Goal: Task Accomplishment & Management: Manage account settings

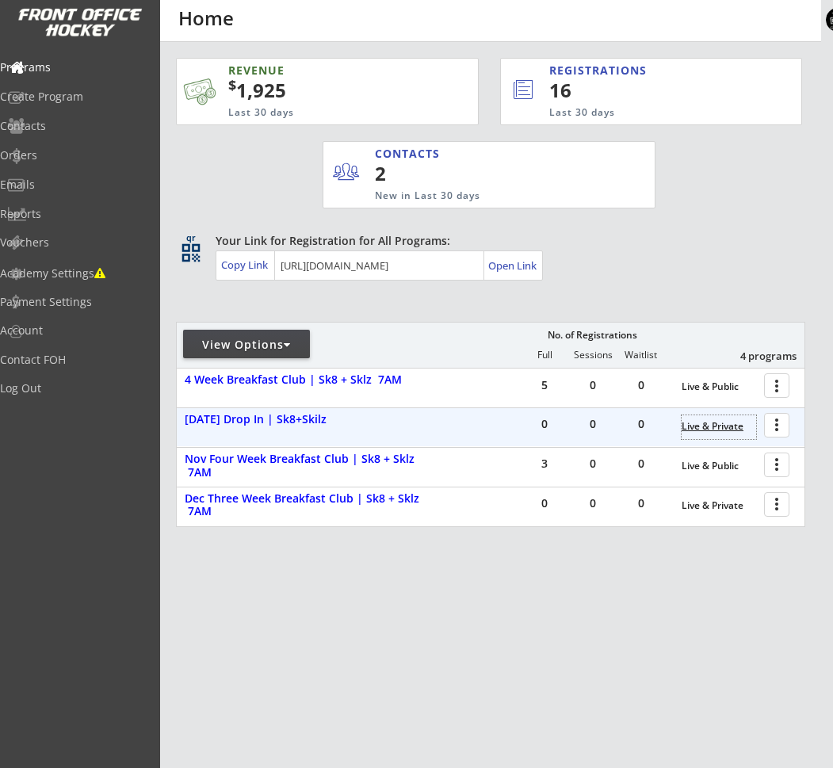
click at [726, 425] on div "Live & Private" at bounding box center [718, 426] width 74 height 11
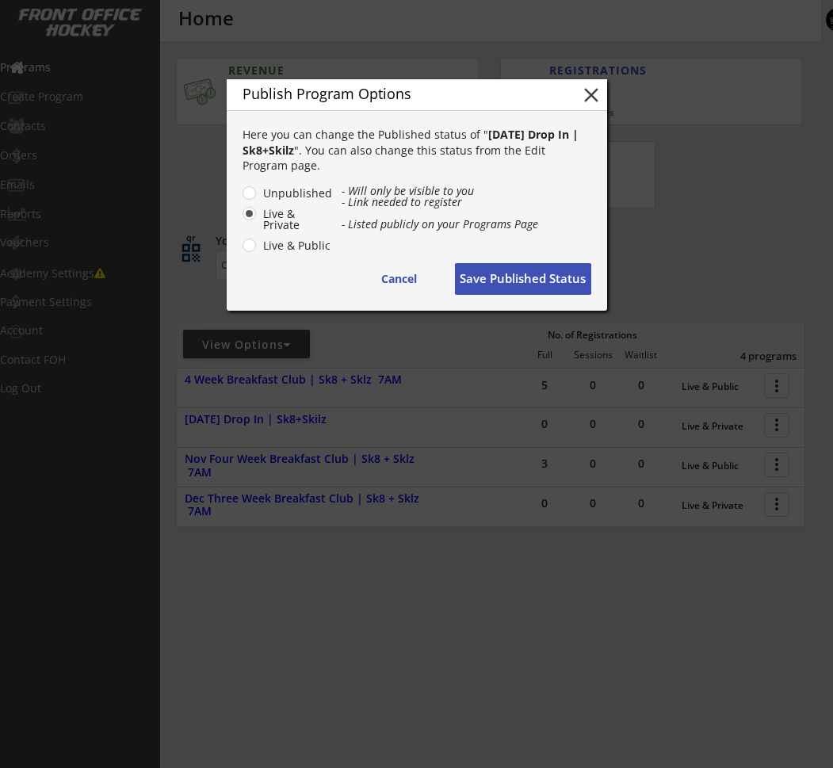
click at [261, 244] on label "Live & Public" at bounding box center [295, 245] width 74 height 11
click at [241, 198] on input "Live & Public" at bounding box center [236, 193] width 10 height 10
radio input "true"
click at [515, 277] on button "Save Published Status" at bounding box center [523, 279] width 136 height 32
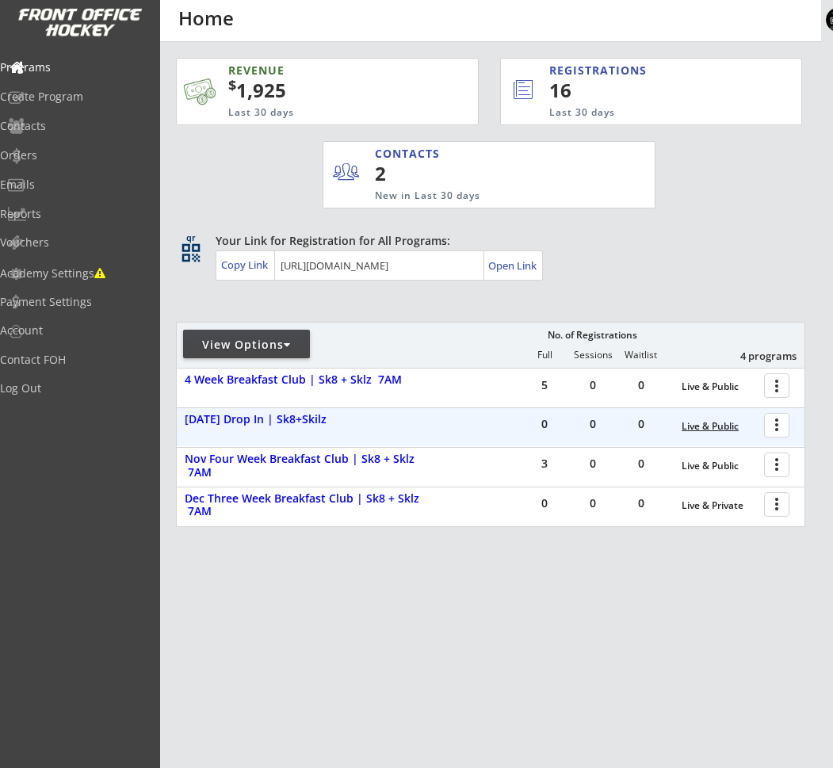
click at [700, 428] on div "Live & Public" at bounding box center [718, 426] width 74 height 11
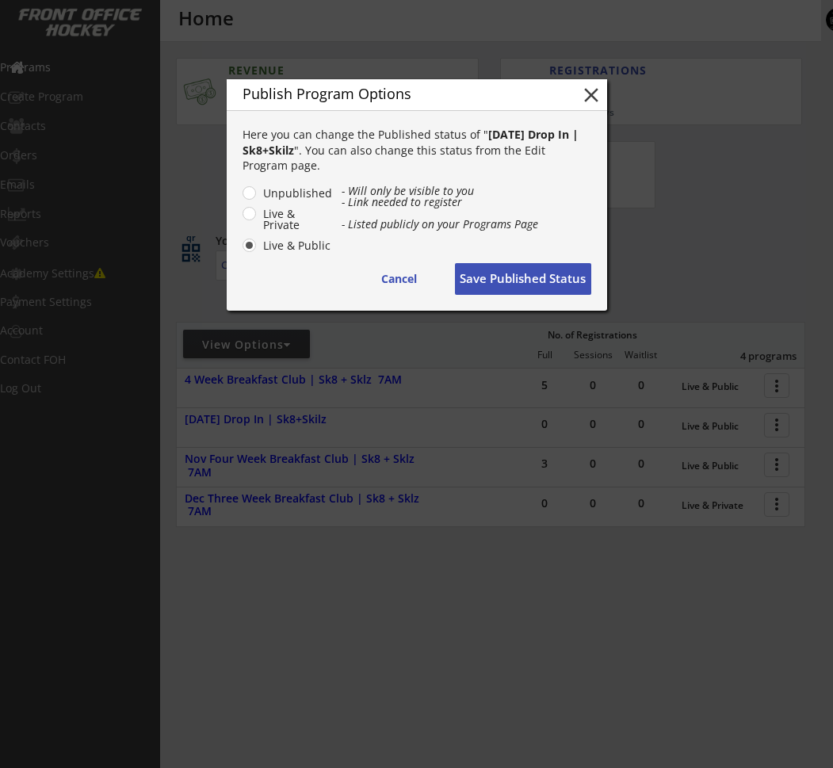
click at [258, 189] on label "Unpublished" at bounding box center [295, 193] width 74 height 11
click at [241, 189] on input "Unpublished" at bounding box center [236, 193] width 10 height 10
radio input "true"
click at [521, 282] on button "Save Published Status" at bounding box center [523, 279] width 136 height 32
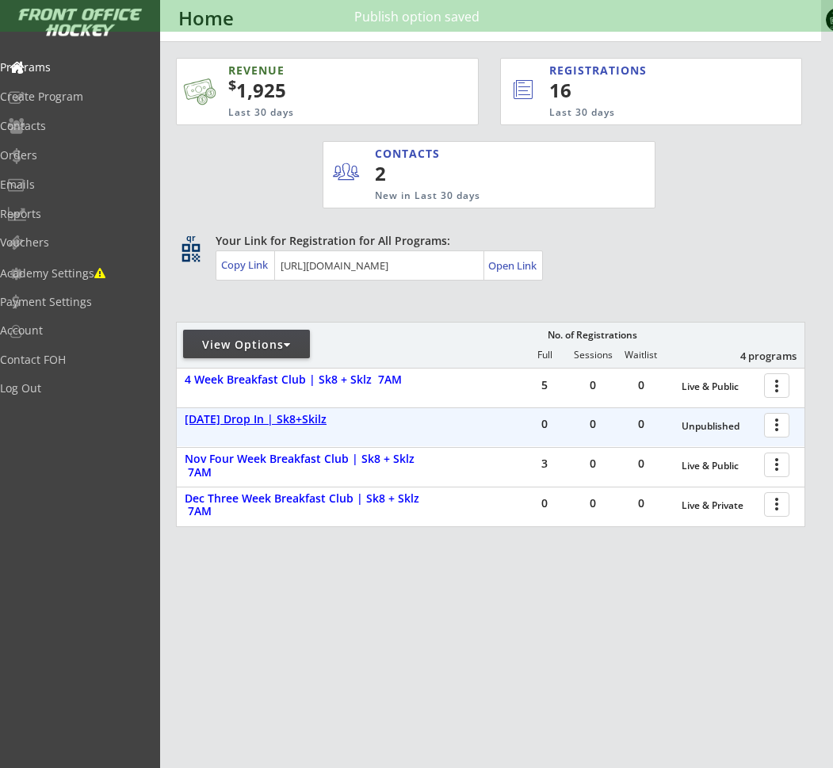
click at [261, 418] on div "[DATE] Drop In | Sk8+Skilz" at bounding box center [308, 419] width 247 height 13
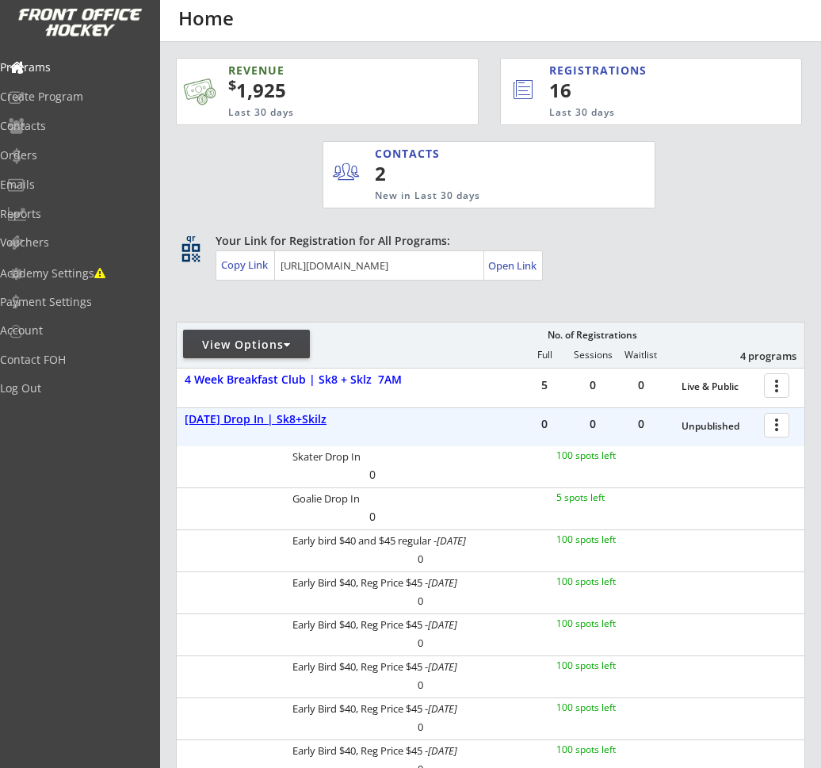
click at [269, 418] on div "[DATE] Drop In | Sk8+Skilz" at bounding box center [308, 419] width 247 height 13
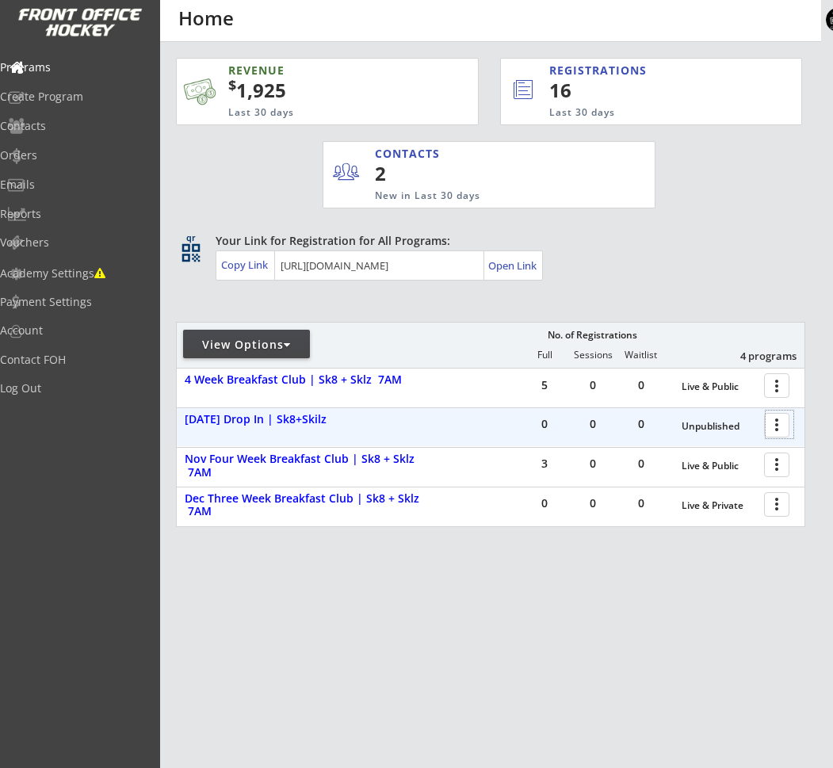
click at [770, 428] on div at bounding box center [779, 424] width 28 height 28
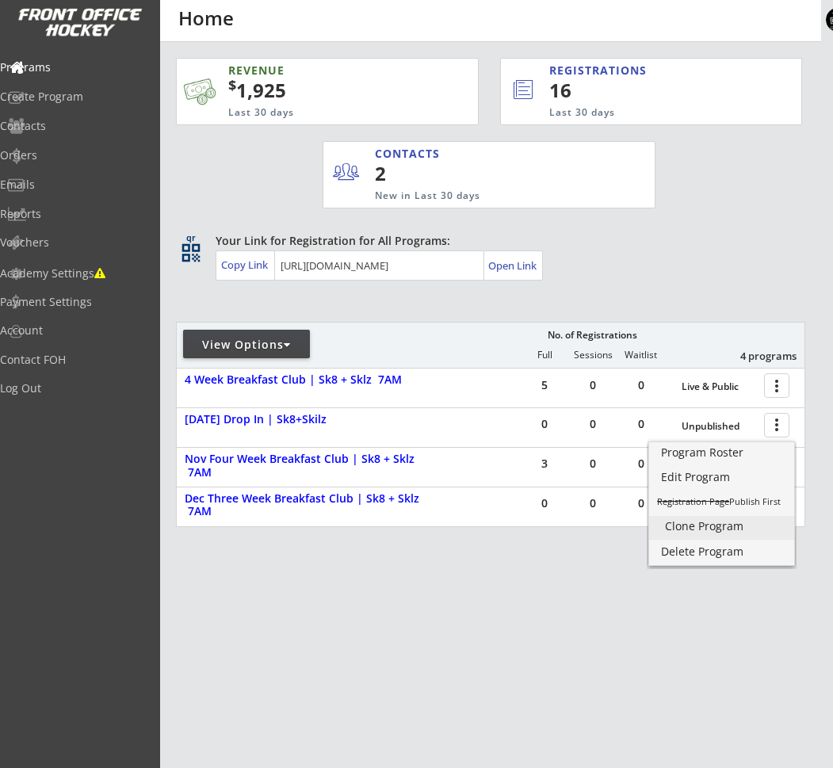
click at [686, 525] on div "Clone Program" at bounding box center [721, 526] width 113 height 11
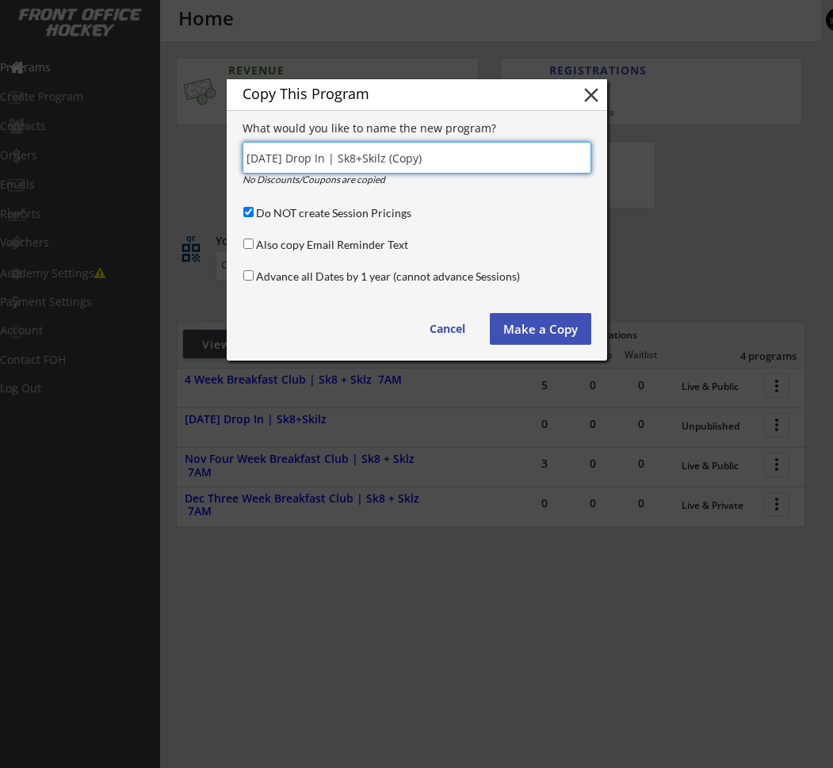
click at [513, 326] on button "Make a Copy" at bounding box center [540, 329] width 101 height 32
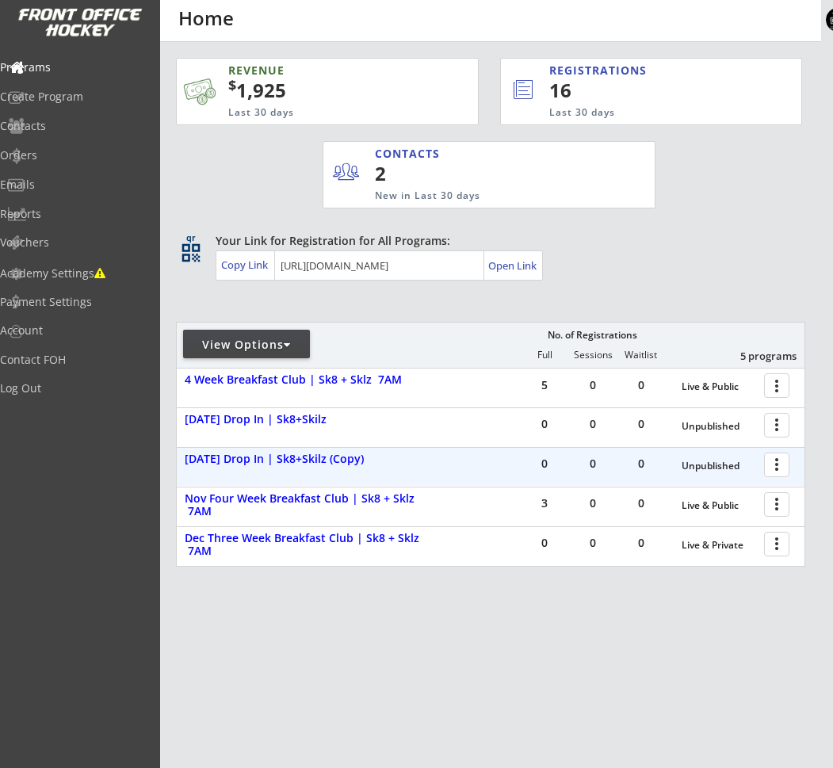
click at [780, 464] on div at bounding box center [779, 464] width 28 height 28
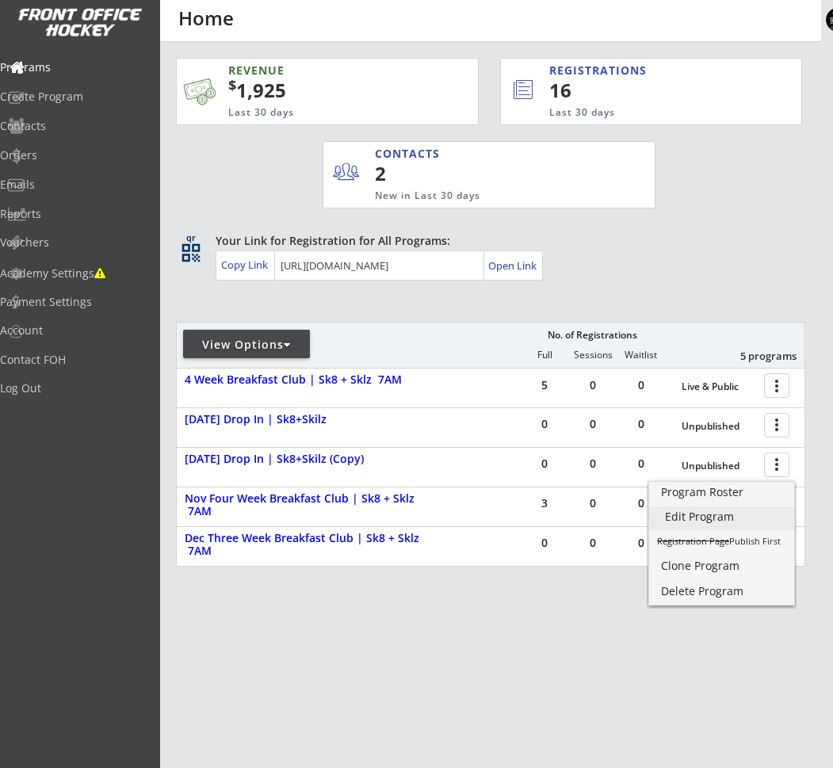
click at [696, 515] on div "Edit Program" at bounding box center [721, 516] width 113 height 11
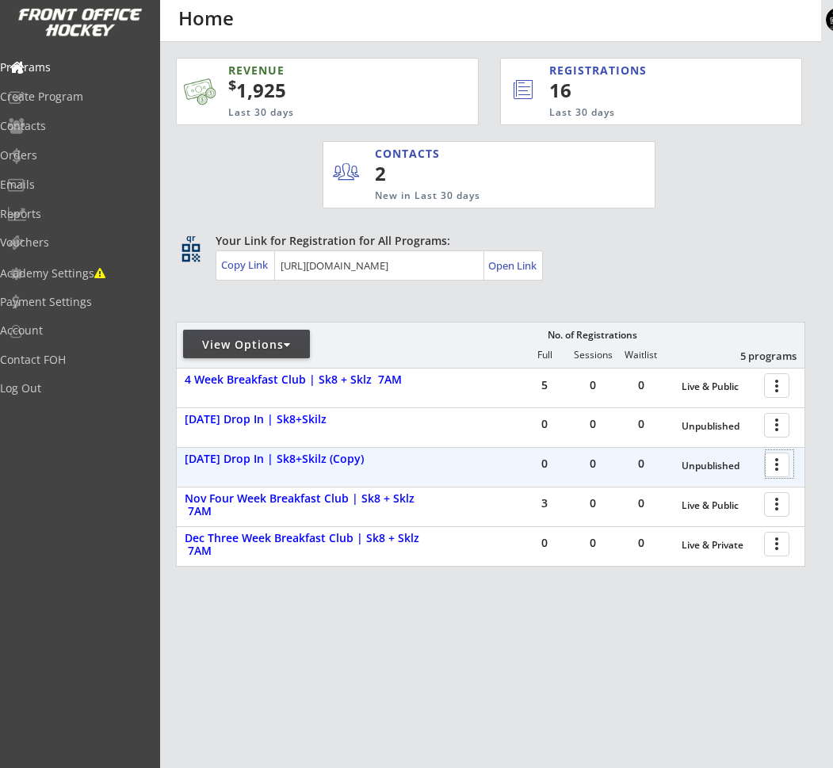
click at [781, 463] on div at bounding box center [779, 464] width 28 height 28
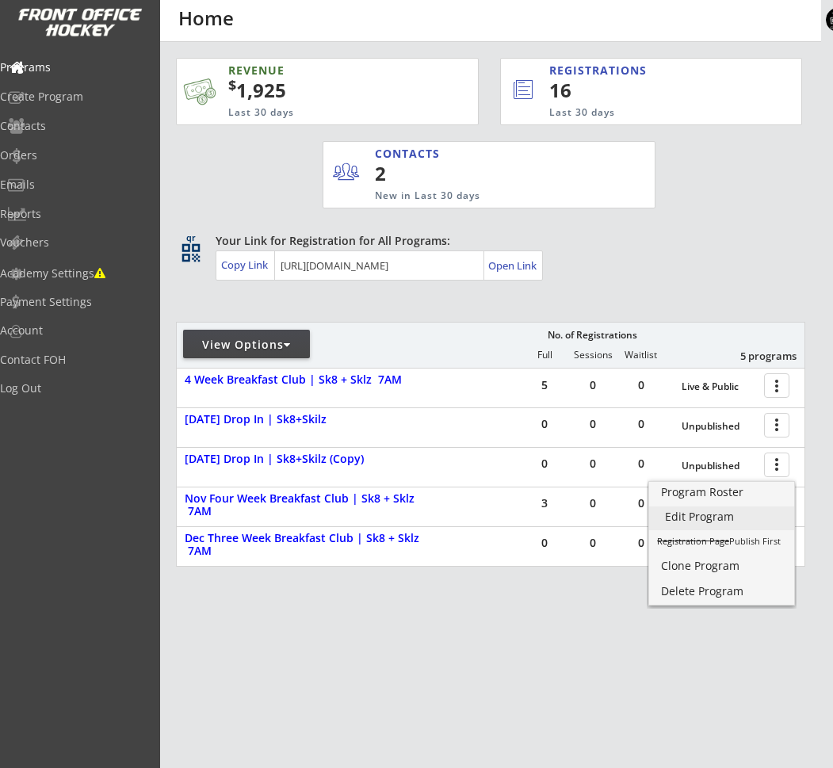
click at [686, 513] on div "Edit Program" at bounding box center [721, 516] width 113 height 11
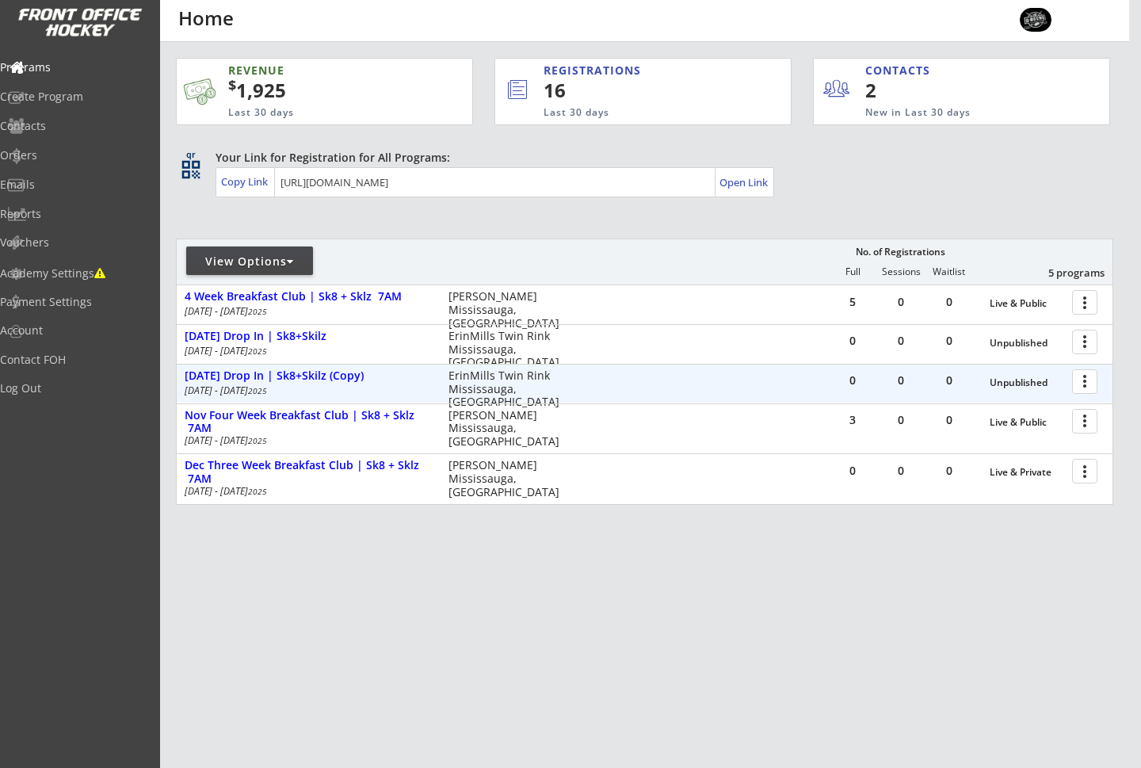
click at [1093, 383] on div at bounding box center [1088, 381] width 28 height 28
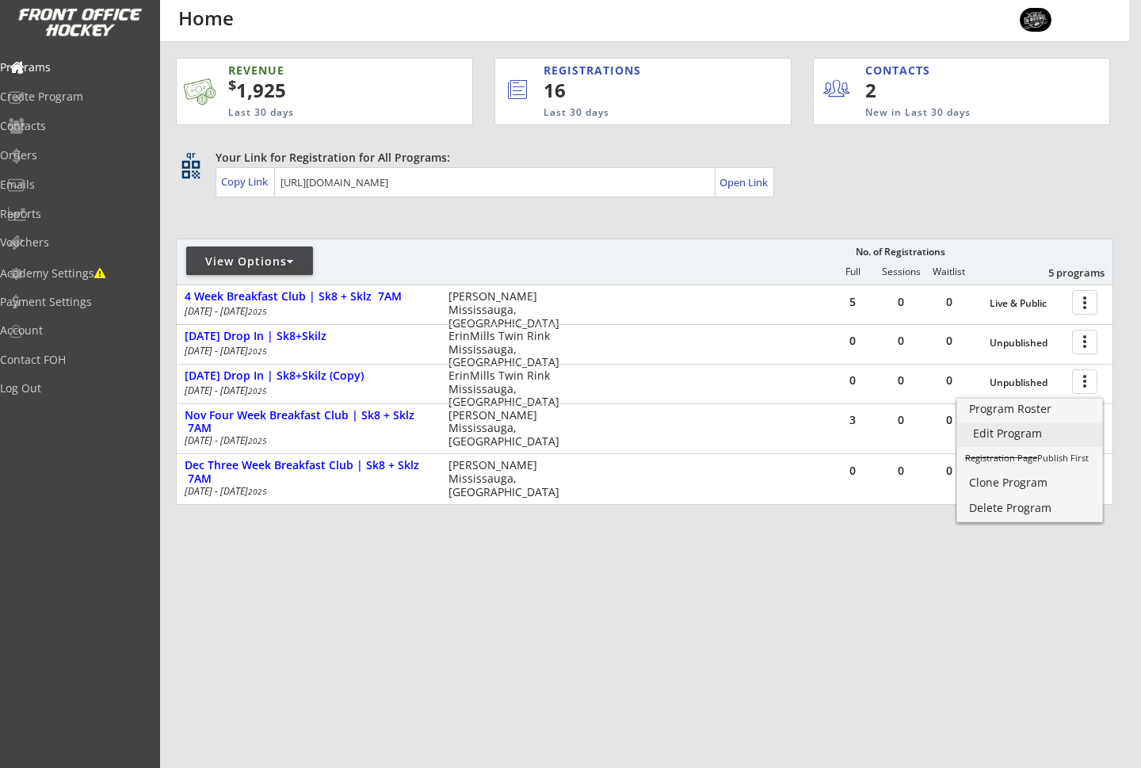
click at [996, 430] on div "Edit Program" at bounding box center [1029, 433] width 113 height 11
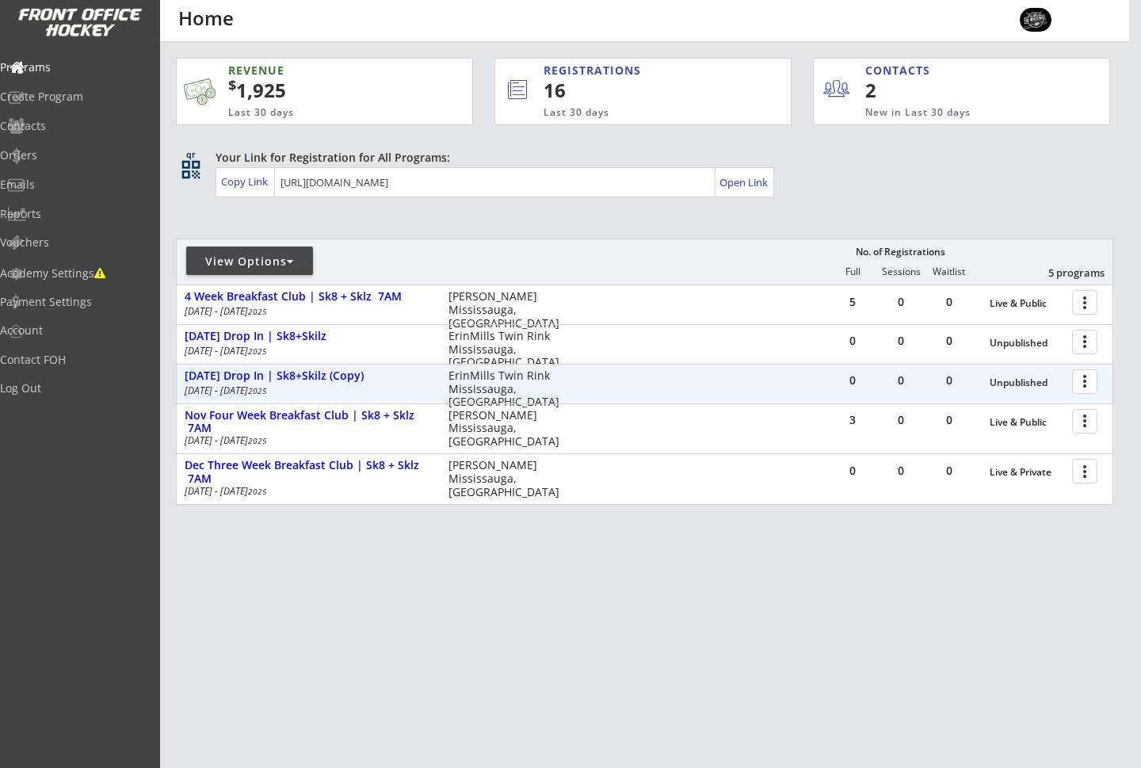
click at [1090, 380] on div at bounding box center [1088, 381] width 28 height 28
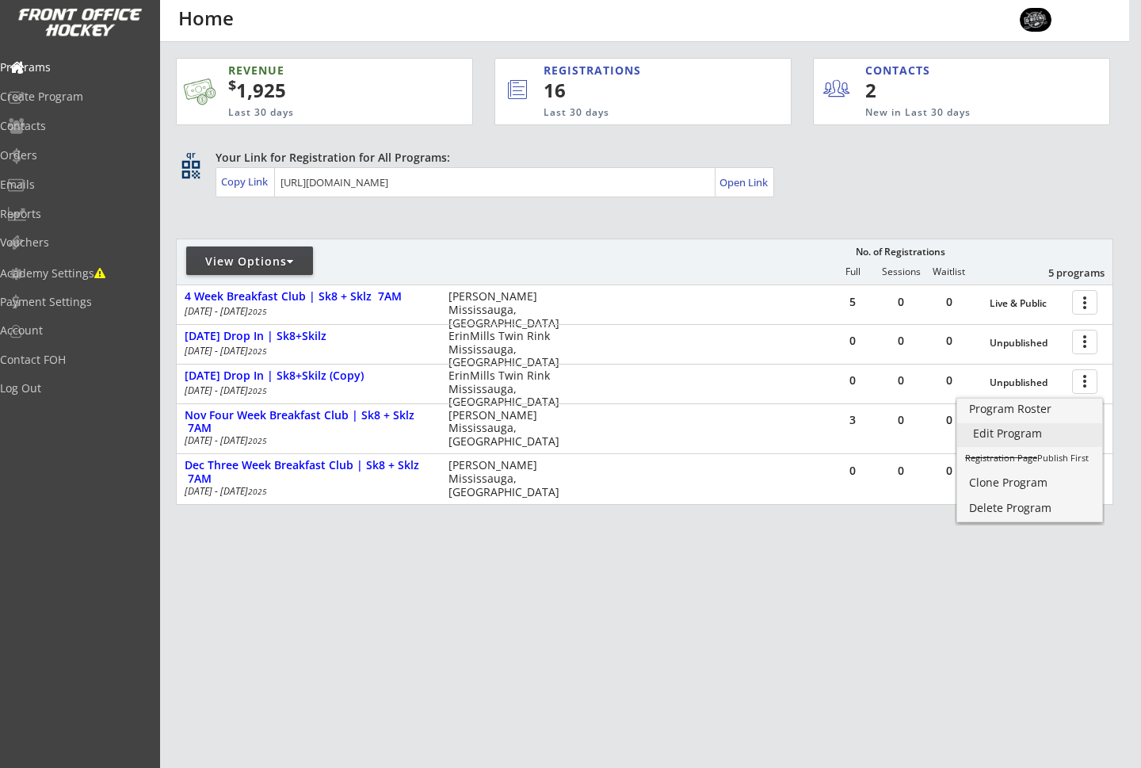
click at [1009, 431] on div "Edit Program" at bounding box center [1029, 433] width 113 height 11
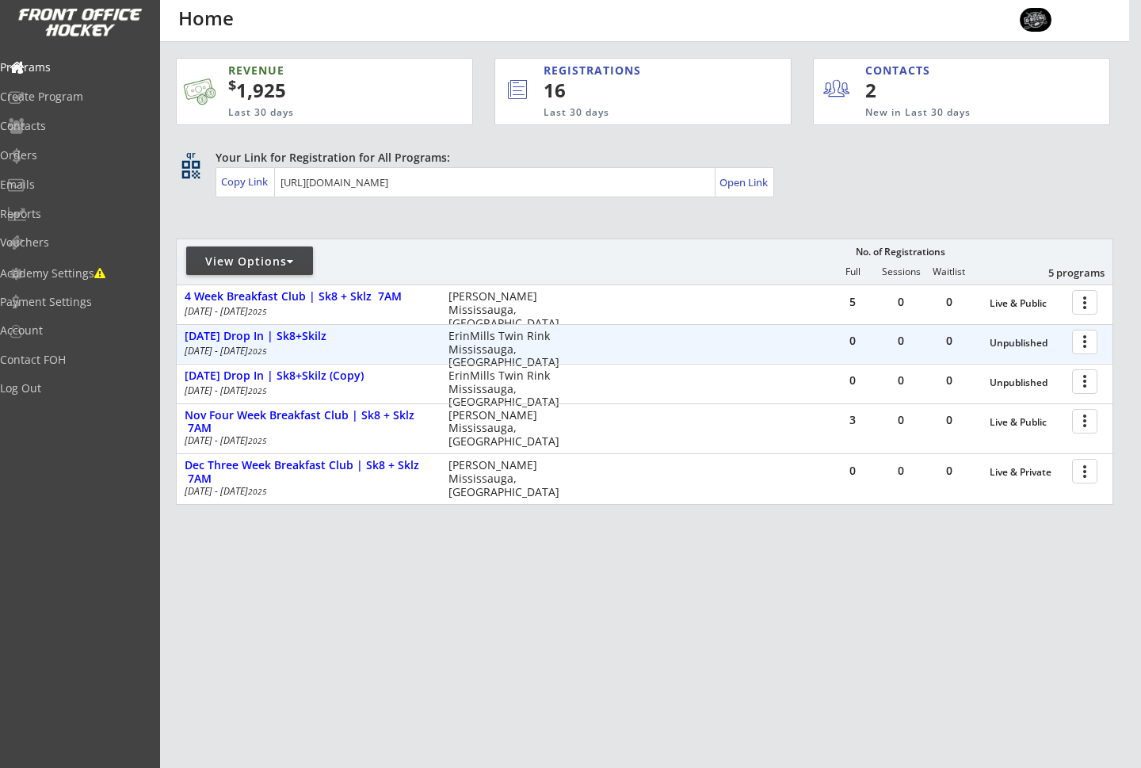
click at [1089, 340] on div at bounding box center [1088, 341] width 28 height 28
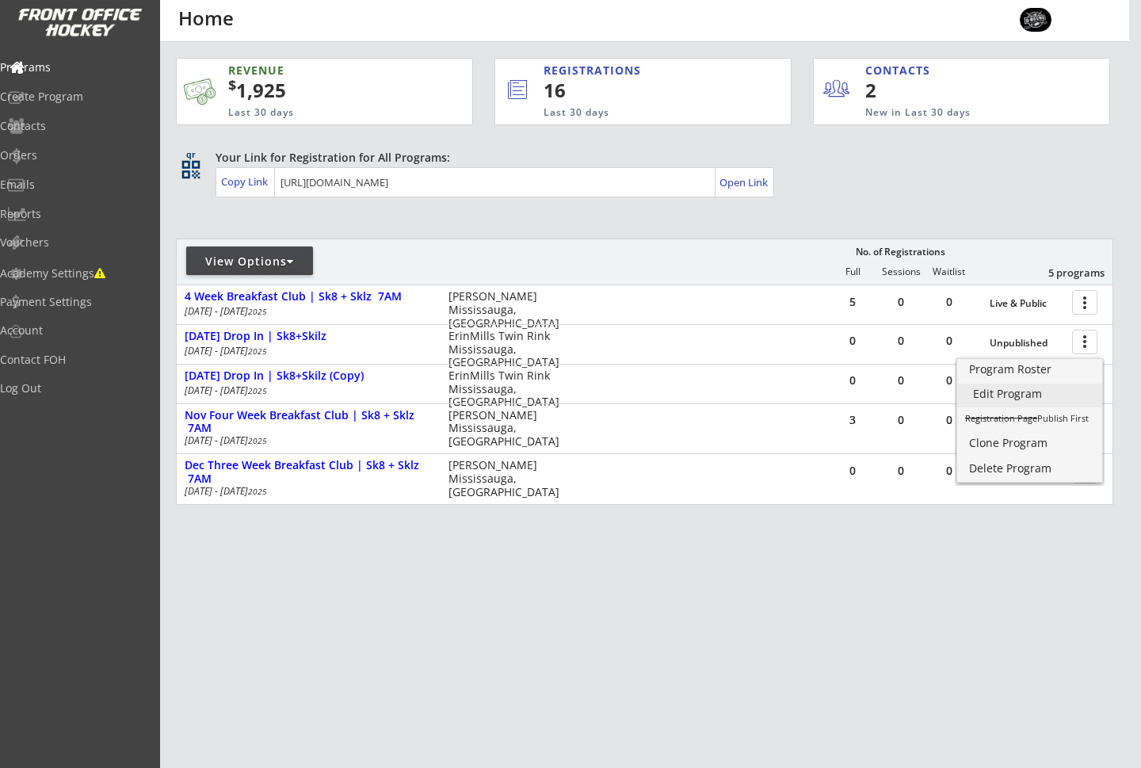
click at [986, 396] on div "Edit Program" at bounding box center [1029, 393] width 113 height 11
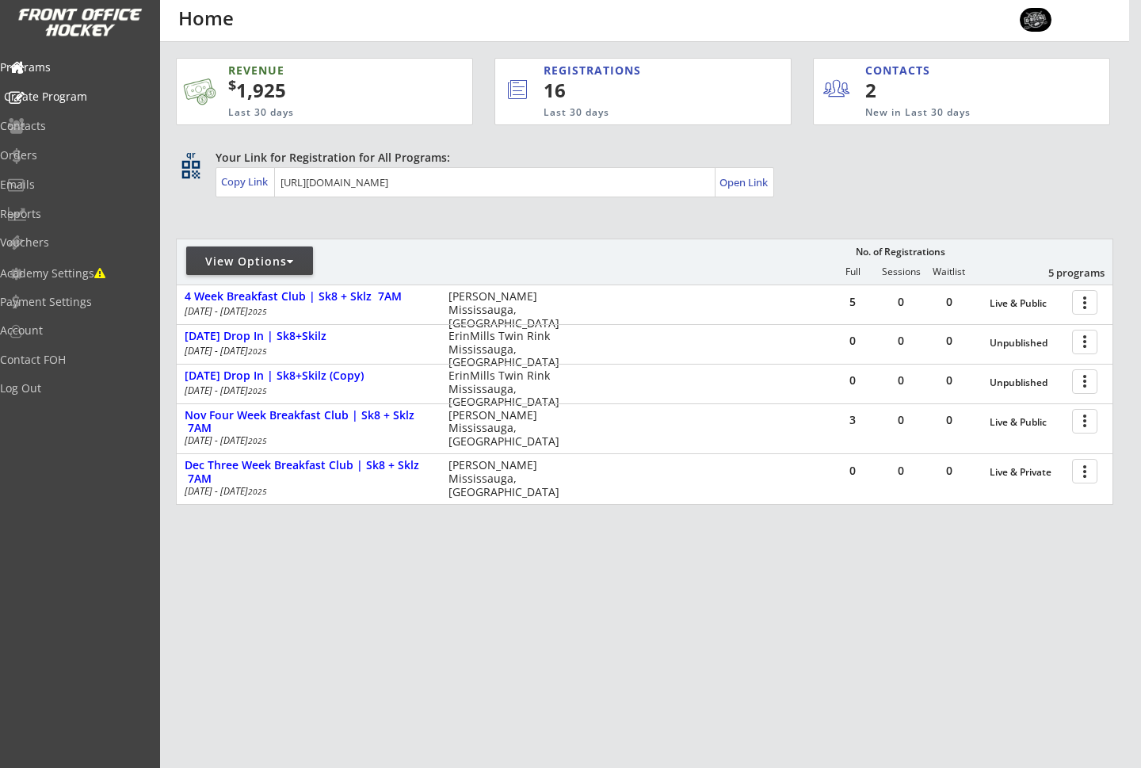
click at [101, 93] on div "Create Program" at bounding box center [75, 96] width 143 height 11
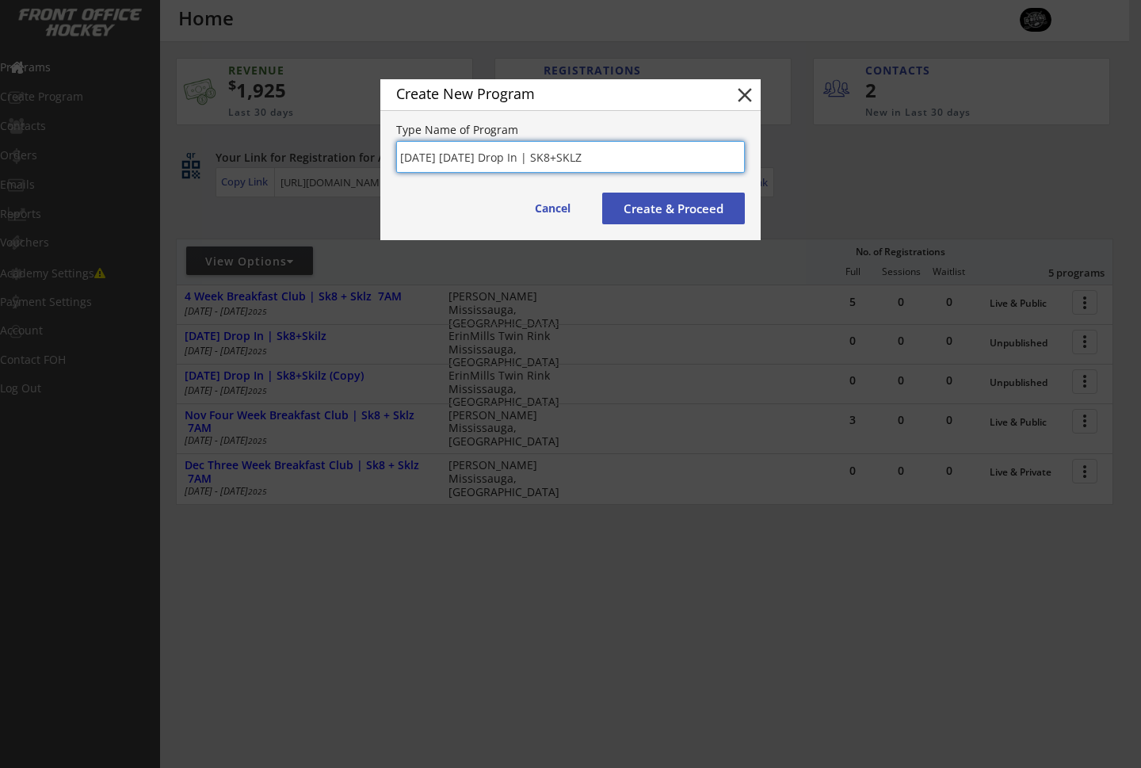
type input "[DATE] [DATE] Drop In | SK8+SKLZ"
click at [684, 208] on button "Create & Proceed" at bounding box center [673, 209] width 143 height 32
